Goal: Task Accomplishment & Management: Complete application form

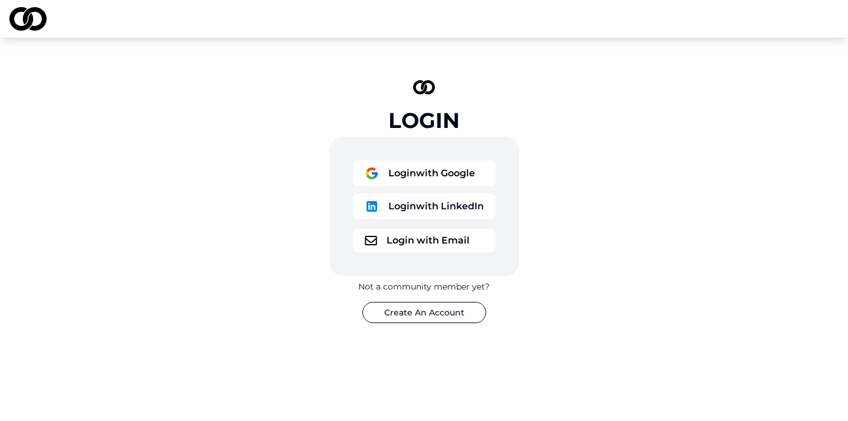
click at [425, 172] on button "Login with Google" at bounding box center [424, 173] width 143 height 26
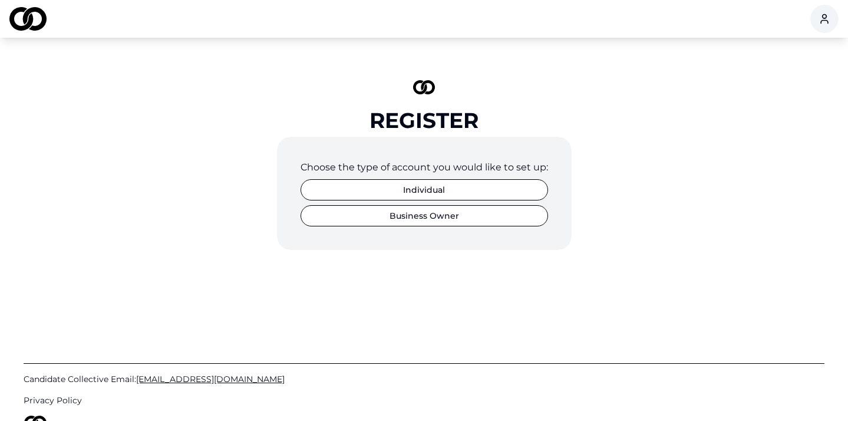
click at [433, 186] on button "Individual" at bounding box center [425, 189] width 248 height 21
